Goal: Navigation & Orientation: Find specific page/section

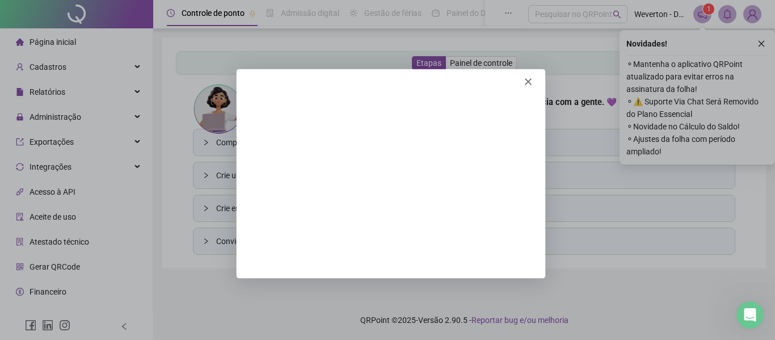
click at [764, 43] on div "Product tour overlay" at bounding box center [387, 170] width 775 height 340
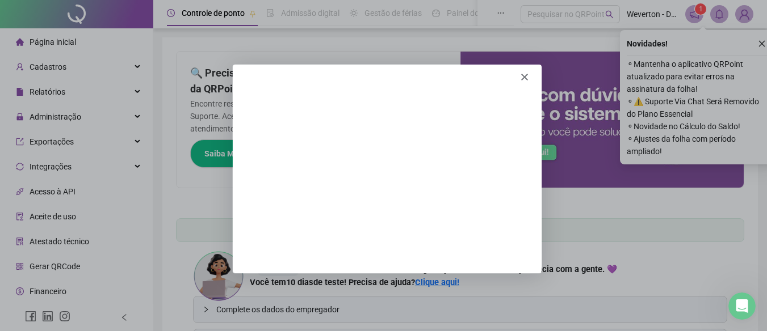
click at [525, 74] on icon "Close" at bounding box center [523, 76] width 7 height 7
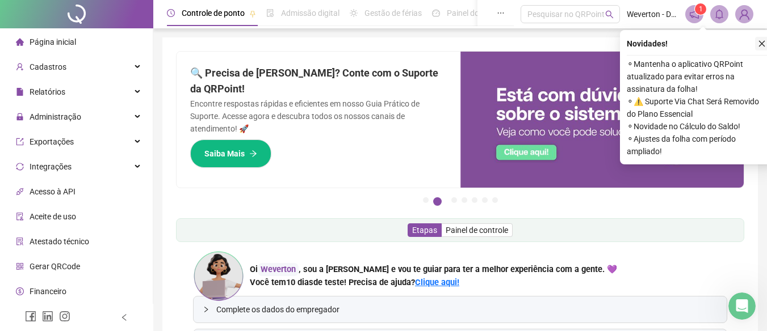
click at [762, 41] on icon "close" at bounding box center [762, 44] width 8 height 8
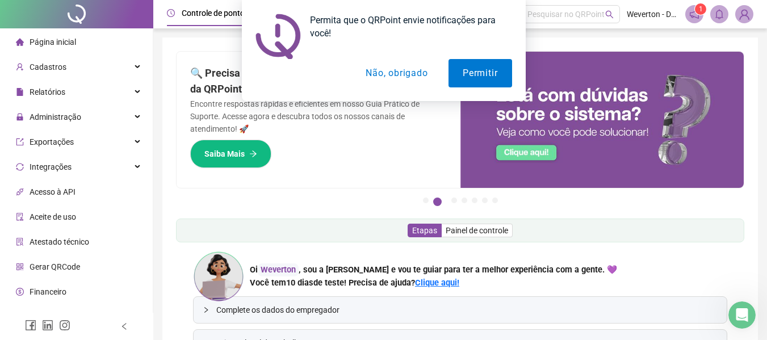
click at [399, 69] on button "Não, obrigado" at bounding box center [396, 73] width 90 height 28
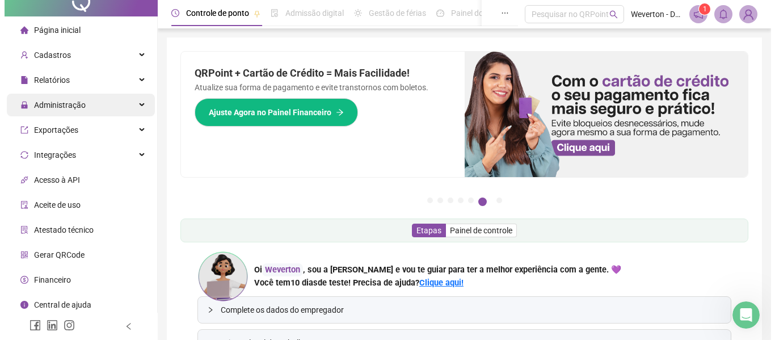
scroll to position [15, 0]
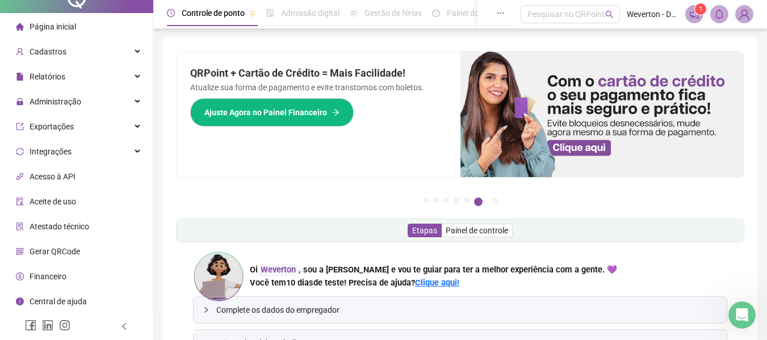
click at [129, 165] on li "Acesso à API" at bounding box center [76, 176] width 148 height 23
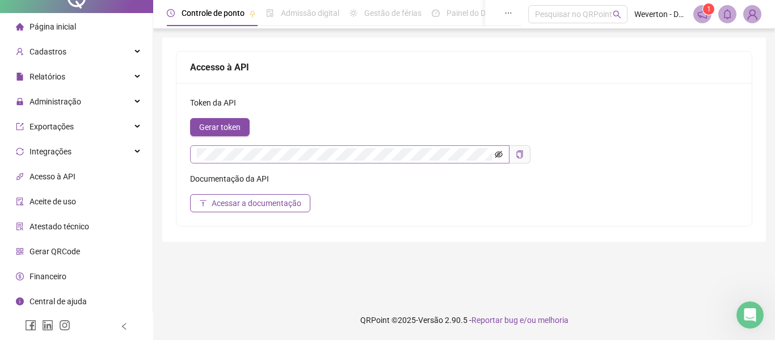
click at [498, 152] on icon "eye-invisible" at bounding box center [499, 154] width 8 height 7
click at [499, 154] on icon "eye" at bounding box center [499, 154] width 8 height 8
click at [245, 204] on span "Acessar a documentação" at bounding box center [257, 203] width 90 height 12
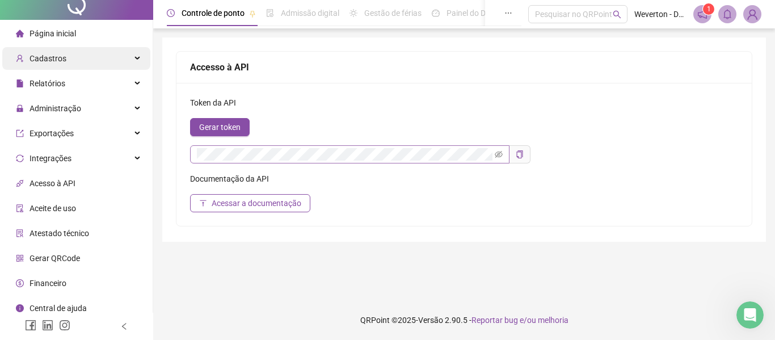
scroll to position [0, 0]
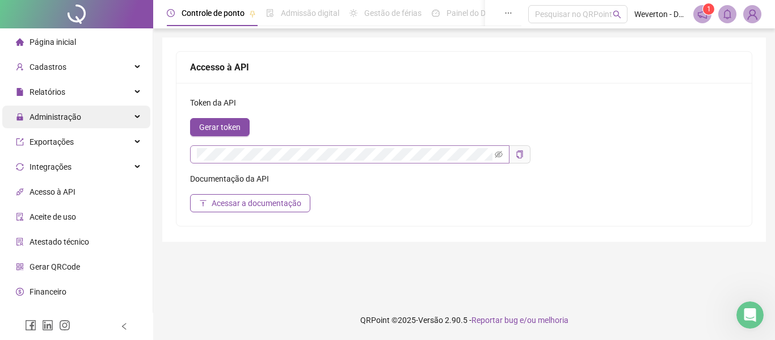
click at [120, 116] on div "Administração" at bounding box center [76, 117] width 148 height 23
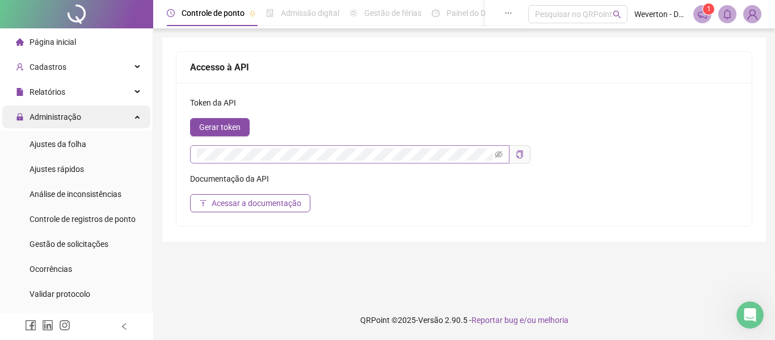
click at [121, 117] on div "Administração" at bounding box center [76, 117] width 148 height 23
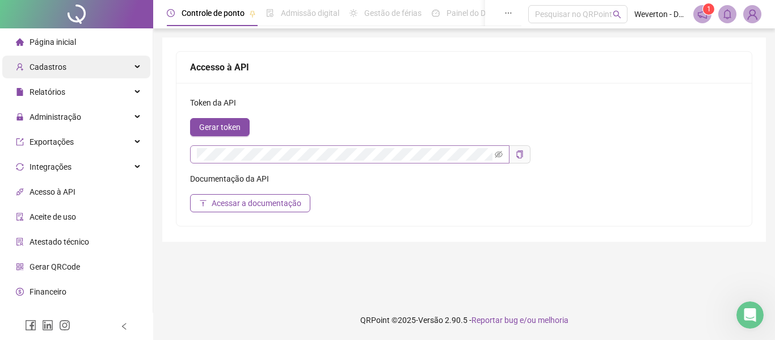
click at [128, 70] on div "Cadastros" at bounding box center [76, 67] width 148 height 23
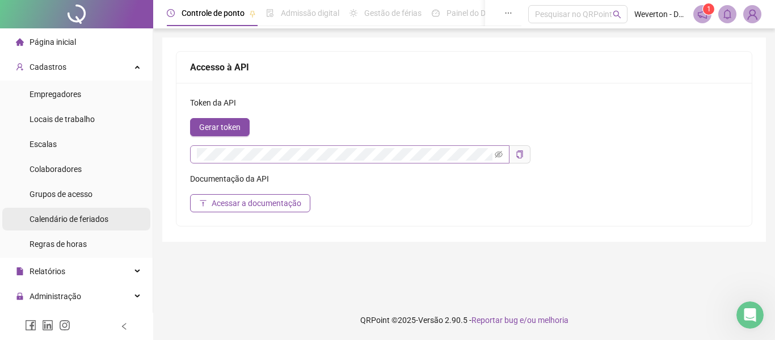
click at [94, 223] on span "Calendário de feriados" at bounding box center [69, 219] width 79 height 9
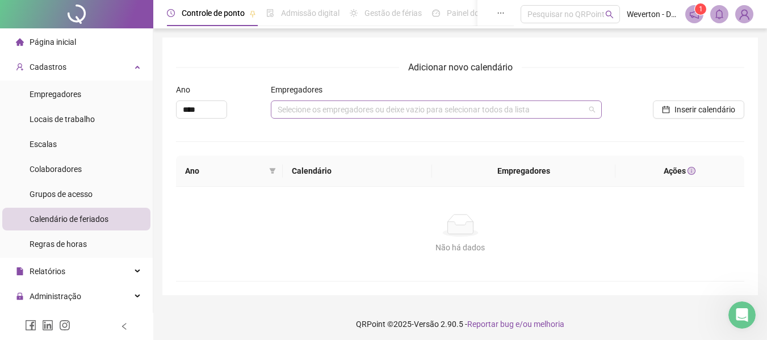
click at [590, 110] on div "Selecione os empregadores ou deixe vazio para selecionar todos da lista" at bounding box center [436, 109] width 331 height 18
click at [478, 115] on div "Selecione os empregadores ou deixe vazio para selecionar todos da lista" at bounding box center [436, 109] width 331 height 18
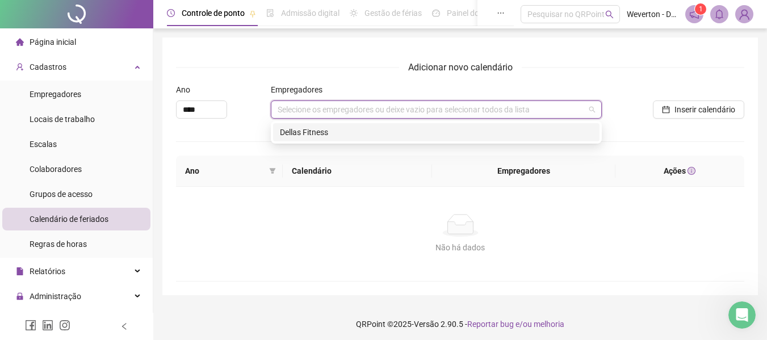
click at [416, 134] on div "Dellas Fitness" at bounding box center [436, 132] width 313 height 12
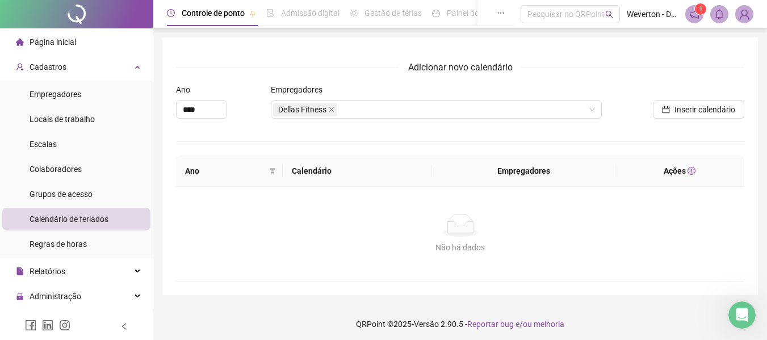
click at [699, 121] on div "Inserir calendário" at bounding box center [673, 105] width 142 height 44
click at [703, 110] on span "Inserir calendário" at bounding box center [704, 109] width 61 height 12
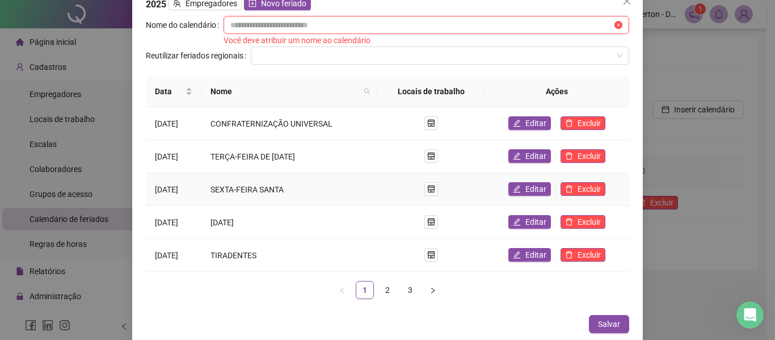
scroll to position [19, 0]
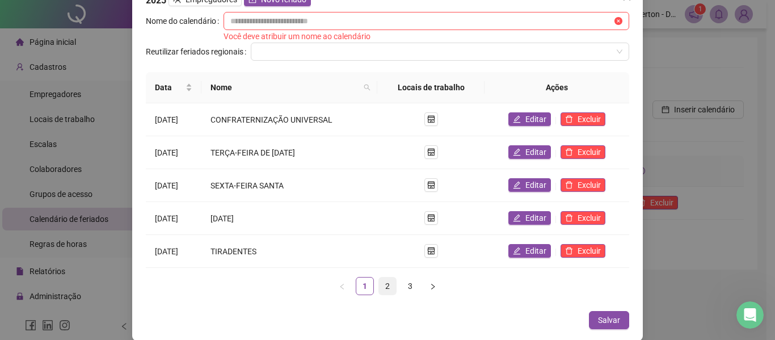
click at [385, 280] on link "2" at bounding box center [387, 286] width 17 height 17
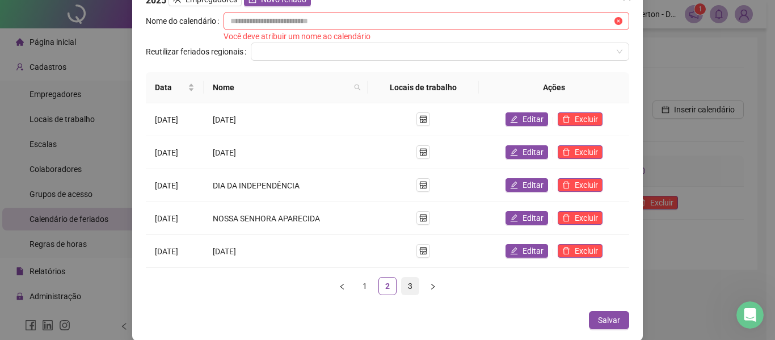
click at [405, 282] on link "3" at bounding box center [410, 286] width 17 height 17
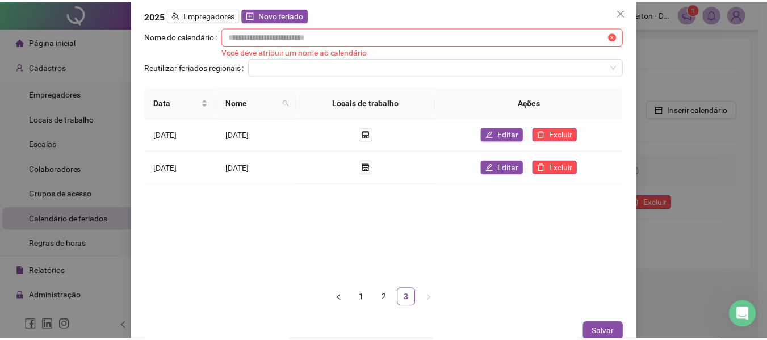
scroll to position [0, 0]
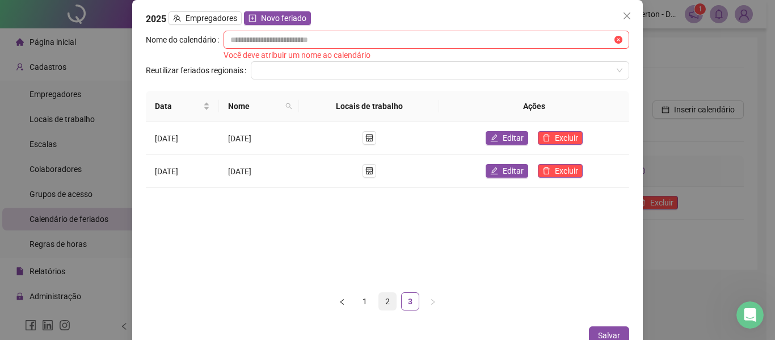
click at [379, 302] on link "2" at bounding box center [387, 301] width 17 height 17
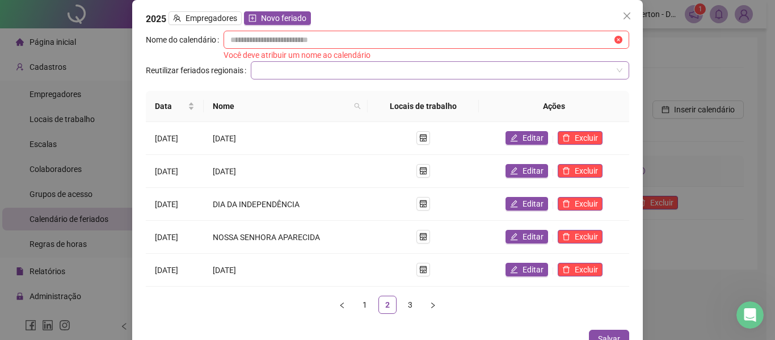
click at [338, 69] on input "search" at bounding box center [435, 70] width 355 height 17
click at [623, 17] on icon "close" at bounding box center [627, 15] width 9 height 9
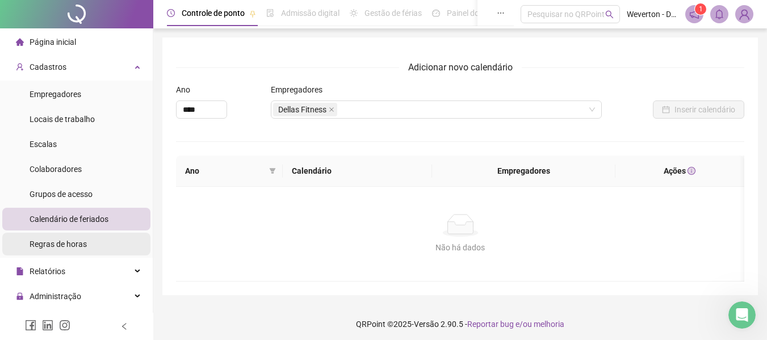
click at [76, 243] on span "Regras de horas" at bounding box center [58, 243] width 57 height 9
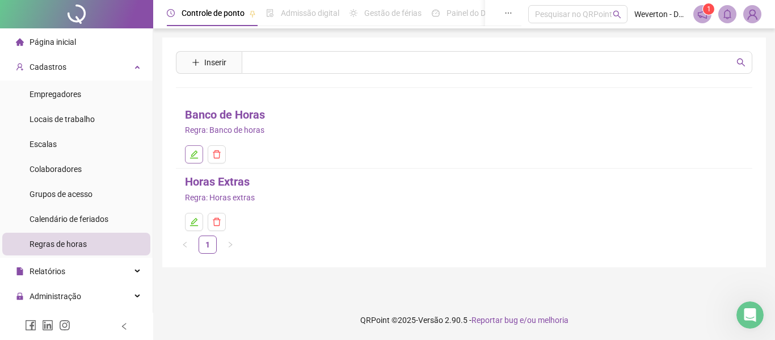
click at [192, 152] on icon "edit" at bounding box center [194, 154] width 9 height 9
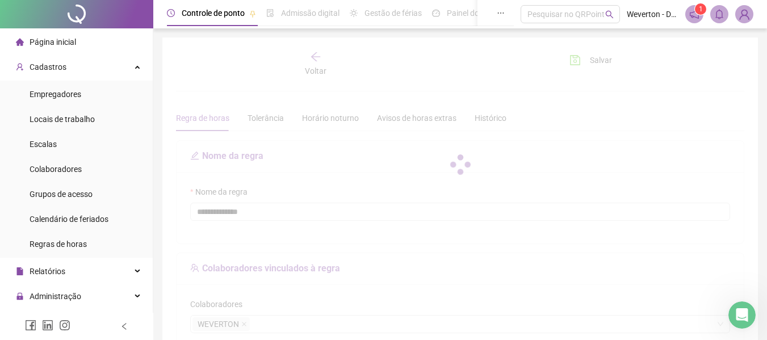
type input "**********"
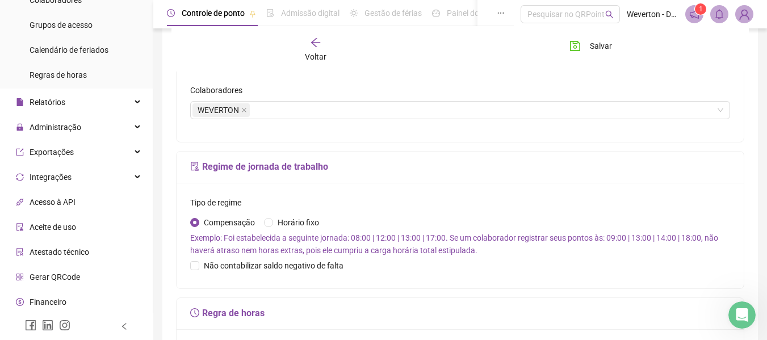
scroll to position [170, 0]
click at [136, 101] on icon at bounding box center [139, 101] width 6 height 0
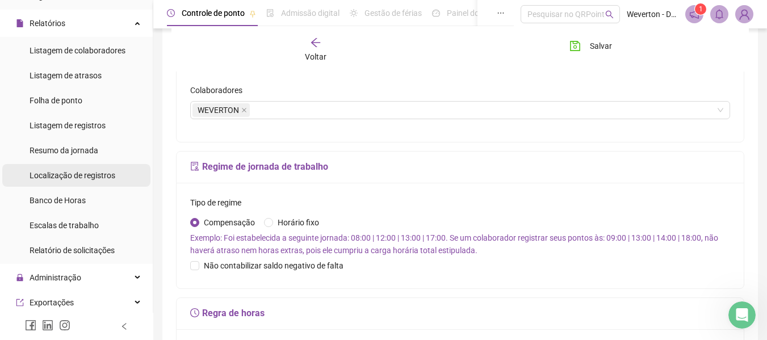
scroll to position [284, 0]
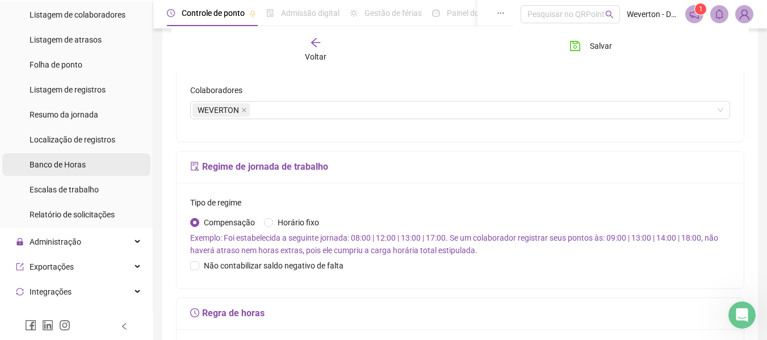
click at [77, 165] on span "Banco de Horas" at bounding box center [58, 164] width 56 height 9
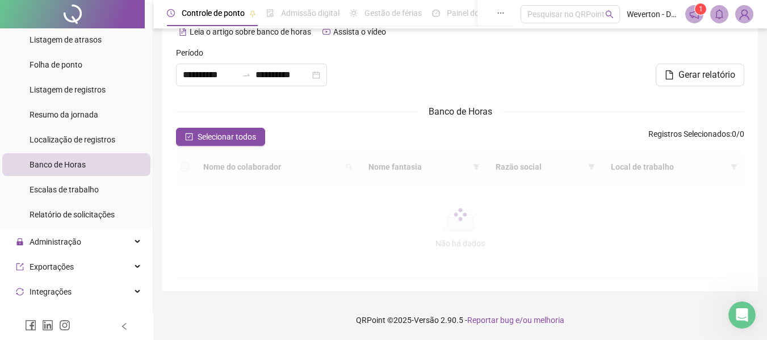
scroll to position [23, 0]
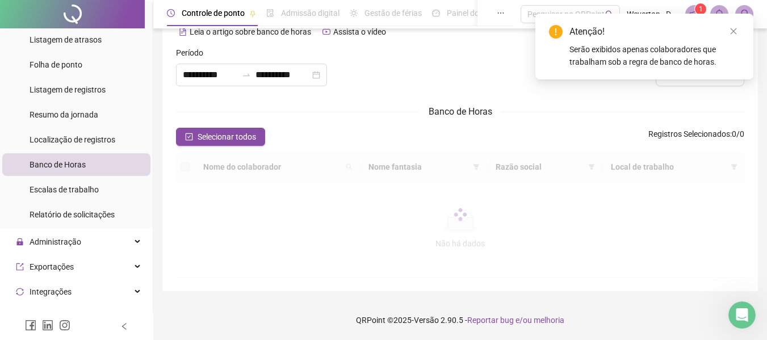
type input "**********"
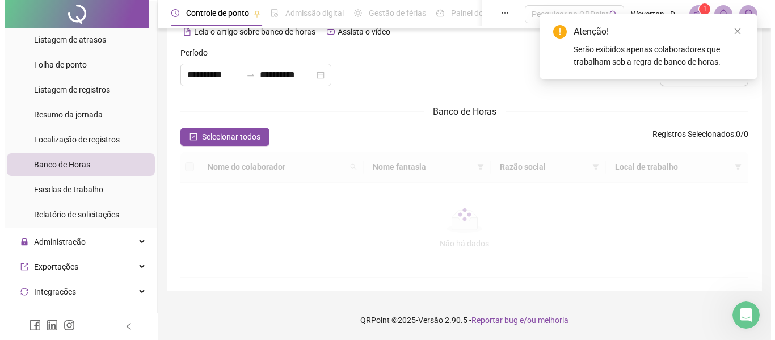
scroll to position [0, 0]
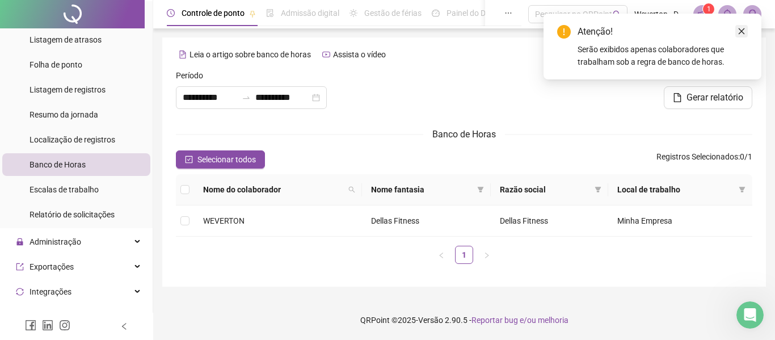
click at [743, 31] on icon "close" at bounding box center [742, 31] width 8 height 8
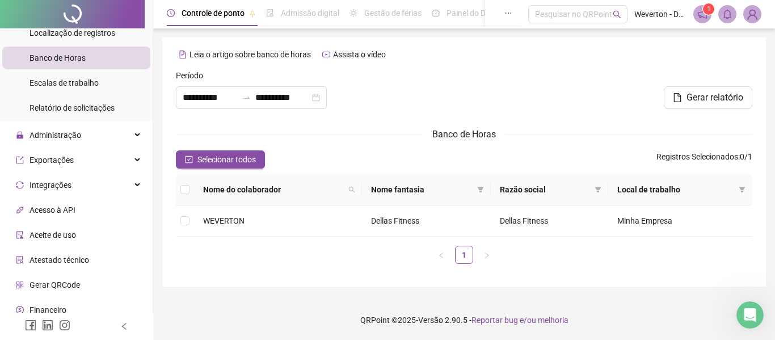
scroll to position [397, 0]
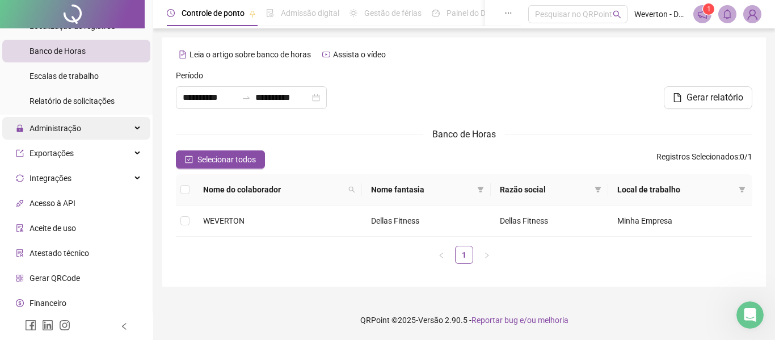
click at [121, 121] on div "Administração" at bounding box center [76, 128] width 148 height 23
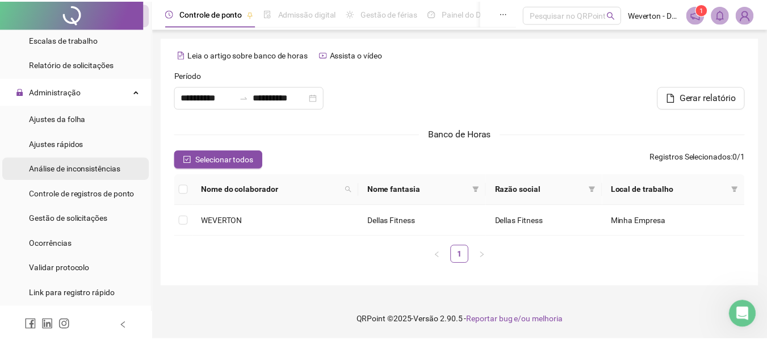
scroll to position [454, 0]
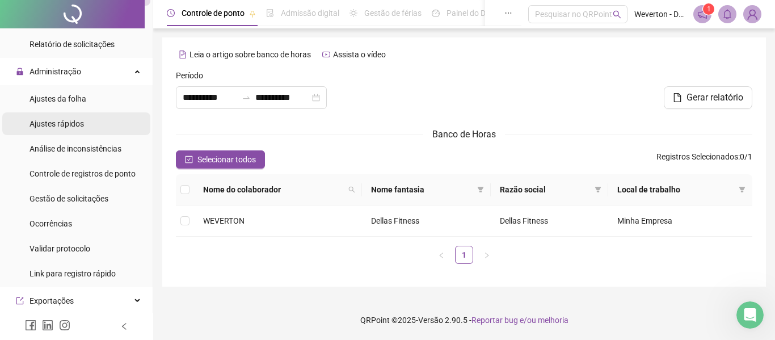
click at [70, 128] on span "Ajustes rápidos" at bounding box center [57, 123] width 54 height 9
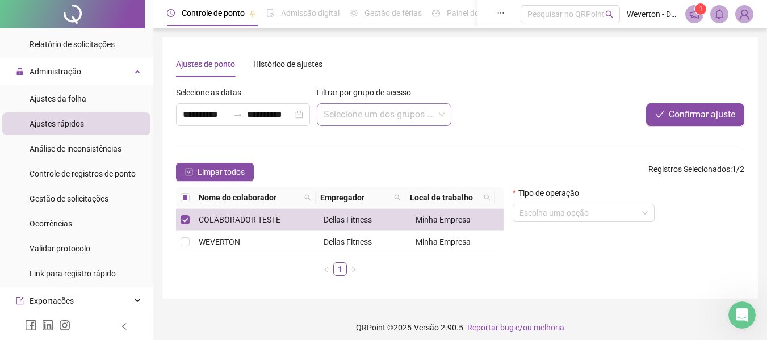
click at [366, 113] on input "search" at bounding box center [378, 115] width 110 height 22
click at [296, 114] on div "**********" at bounding box center [243, 114] width 134 height 23
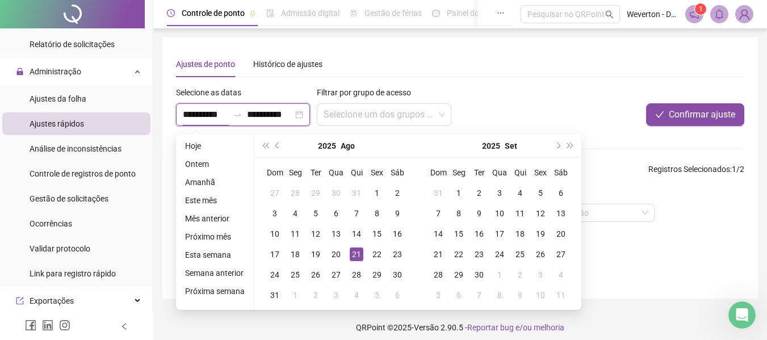
click at [296, 114] on div "**********" at bounding box center [243, 114] width 134 height 23
click at [288, 66] on div "Histórico de ajustes" at bounding box center [287, 64] width 69 height 12
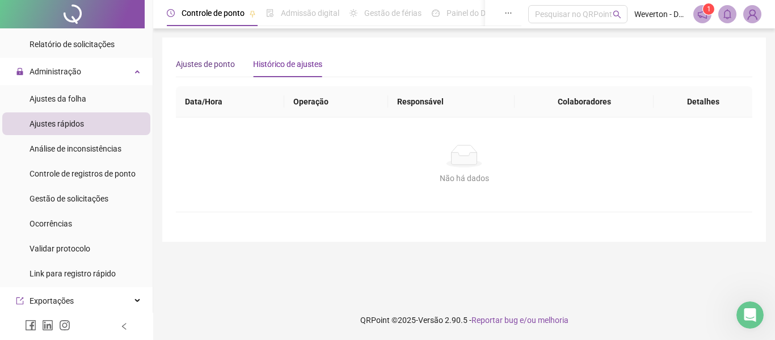
click at [223, 63] on div "Ajustes de ponto" at bounding box center [205, 64] width 59 height 12
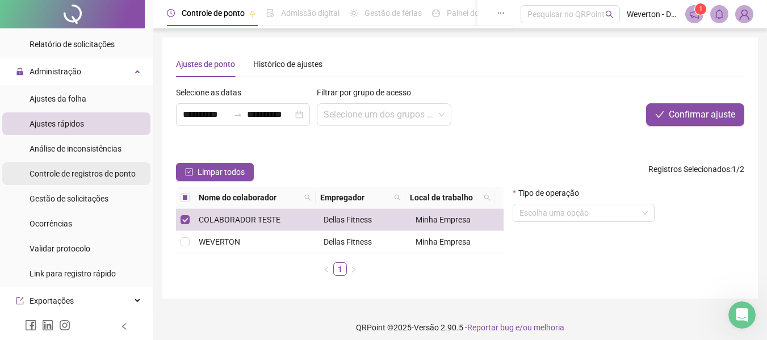
click at [79, 181] on div "Controle de registros de ponto" at bounding box center [83, 173] width 106 height 23
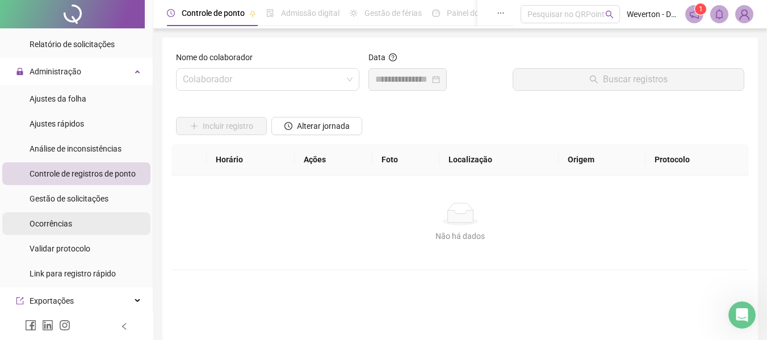
click at [68, 230] on div "Ocorrências" at bounding box center [51, 223] width 43 height 23
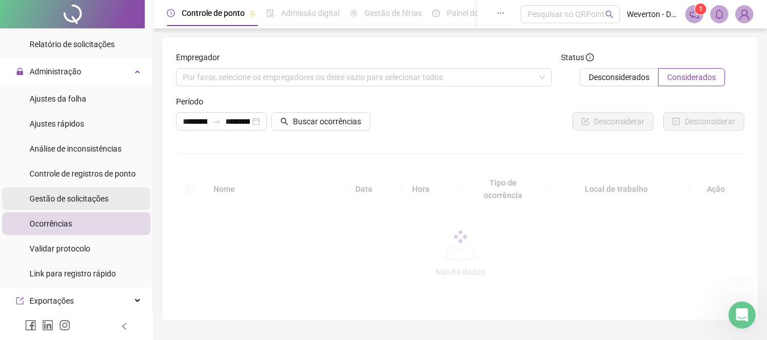
click at [80, 203] on span "Gestão de solicitações" at bounding box center [69, 198] width 79 height 9
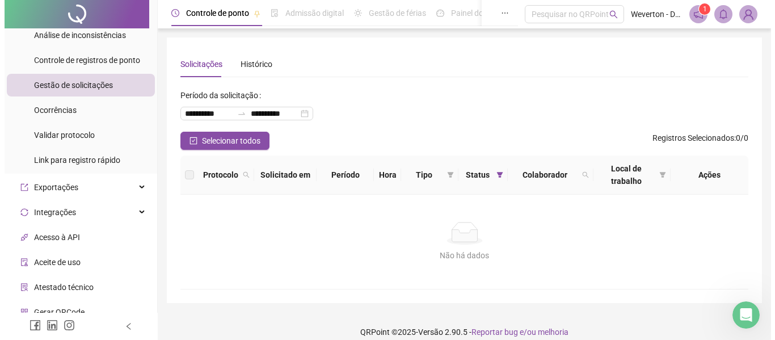
scroll to position [624, 0]
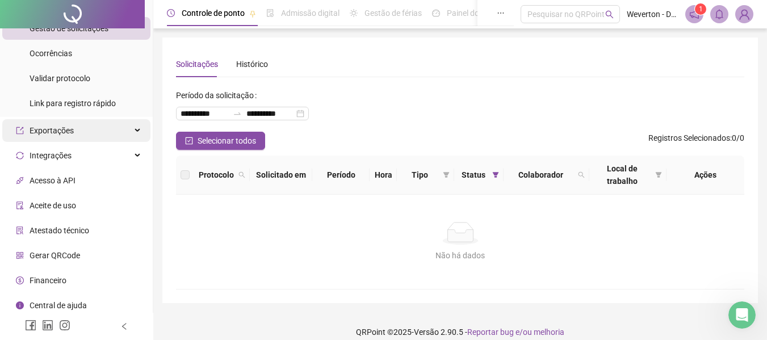
click at [119, 135] on div "Exportações" at bounding box center [76, 130] width 148 height 23
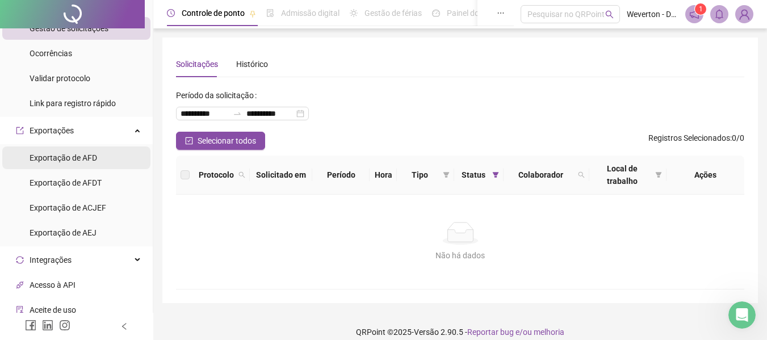
click at [88, 153] on span "Exportação de AFD" at bounding box center [64, 157] width 68 height 9
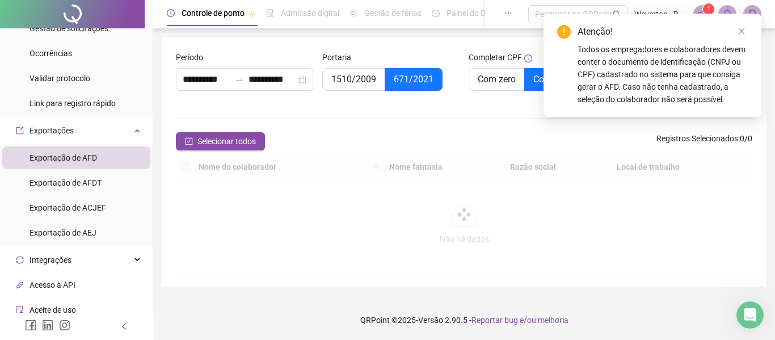
type input "**********"
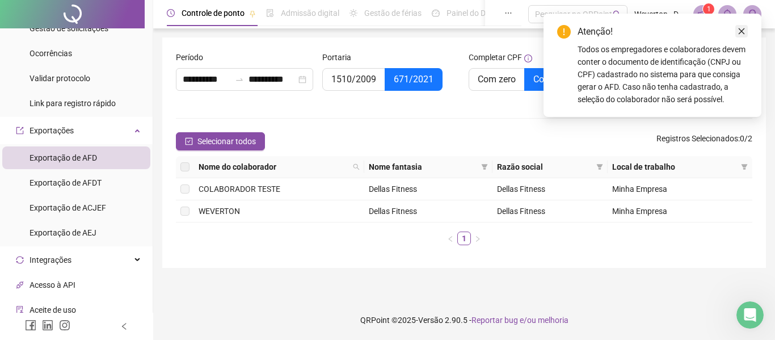
click at [745, 30] on icon "close" at bounding box center [742, 31] width 8 height 8
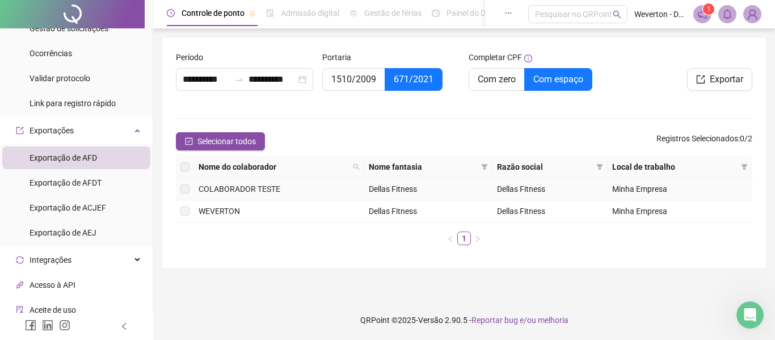
click at [185, 188] on label at bounding box center [184, 189] width 9 height 12
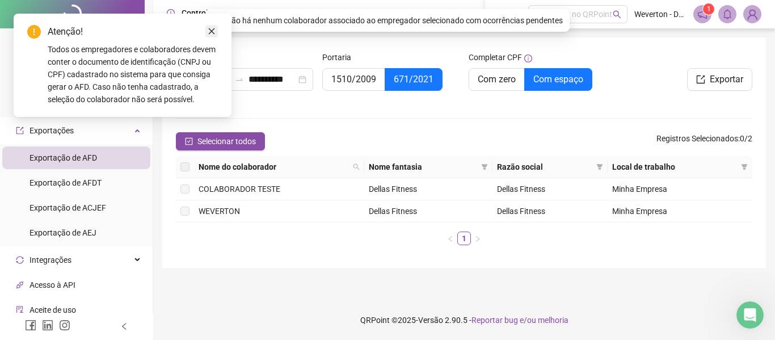
click at [213, 33] on icon "close" at bounding box center [212, 31] width 8 height 8
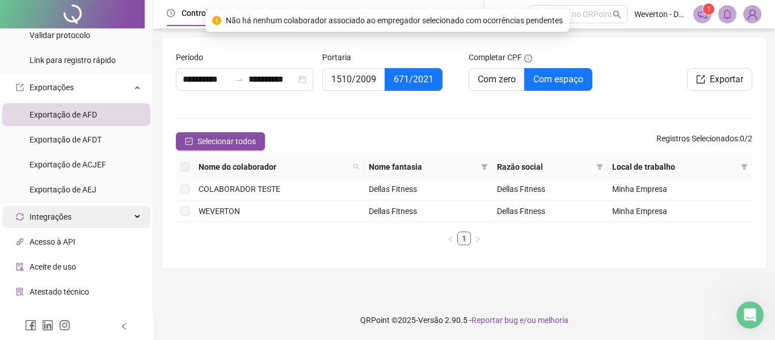
scroll to position [733, 0]
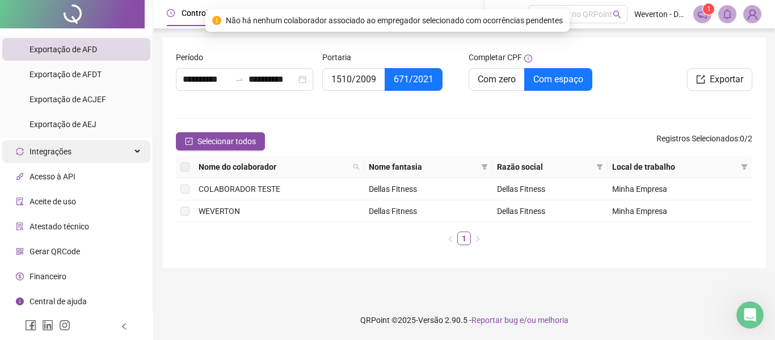
click at [110, 149] on div "Integrações" at bounding box center [76, 151] width 148 height 23
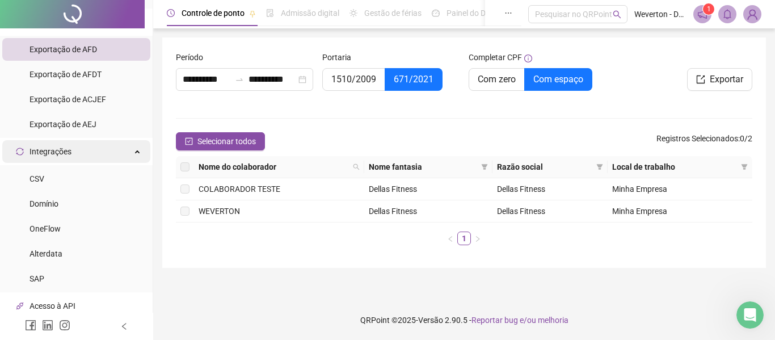
click at [110, 149] on div "Integrações" at bounding box center [76, 151] width 148 height 23
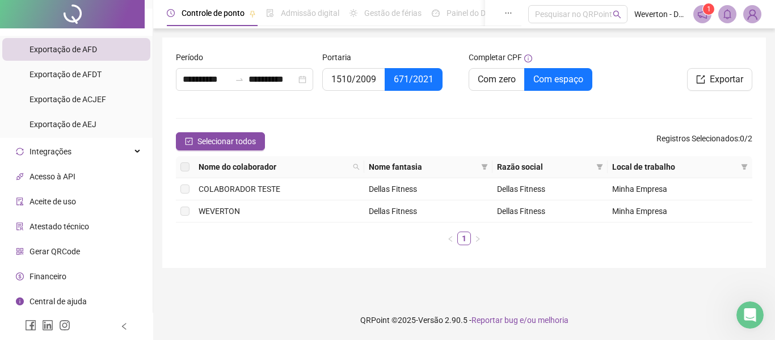
click at [70, 231] on span "Atestado técnico" at bounding box center [60, 226] width 60 height 9
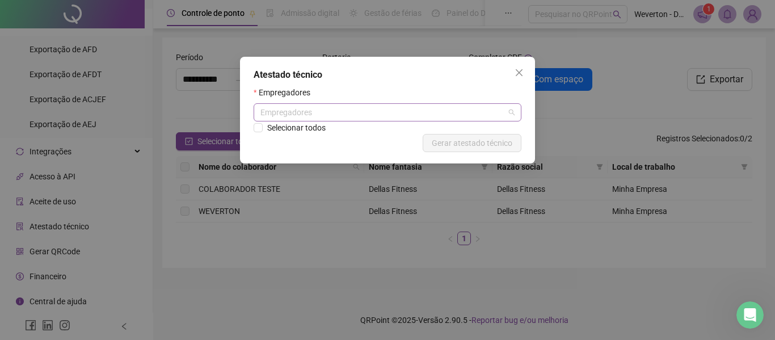
click at [305, 113] on div "Empregadores" at bounding box center [388, 112] width 268 height 18
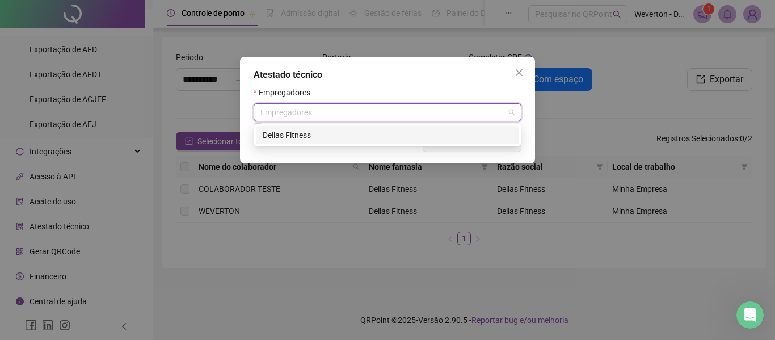
click at [304, 131] on div "Dellas Fitness" at bounding box center [388, 135] width 250 height 12
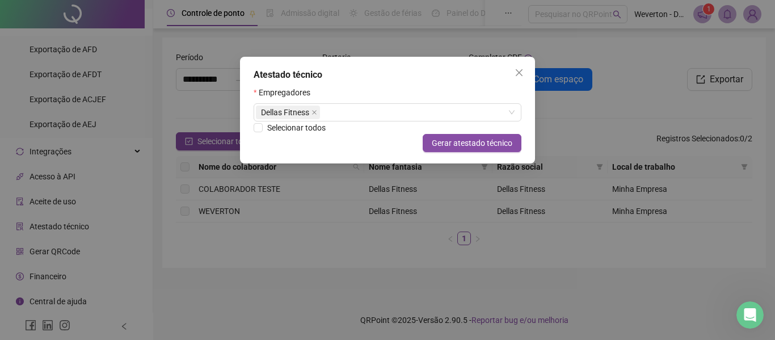
click at [465, 155] on div "Atestado técnico Empregadores Dellas Fitness Selecionar todos Cancelar Gerar at…" at bounding box center [387, 110] width 295 height 107
click at [465, 148] on span "Gerar atestado técnico" at bounding box center [472, 143] width 81 height 12
click at [518, 77] on icon "close" at bounding box center [519, 72] width 9 height 9
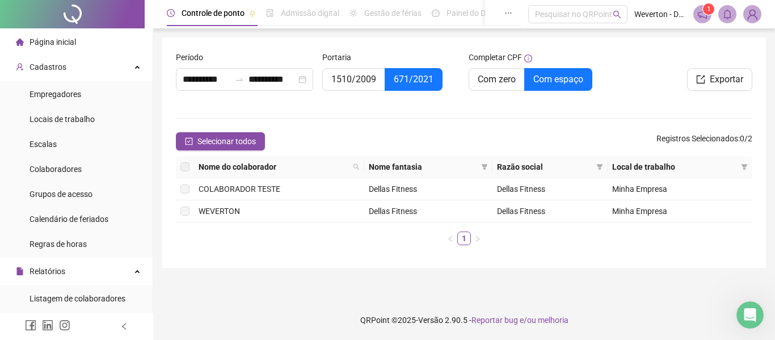
click at [64, 39] on span "Página inicial" at bounding box center [53, 41] width 47 height 9
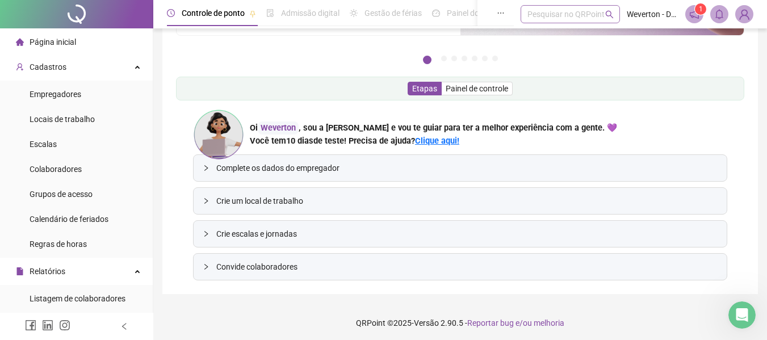
scroll to position [145, 0]
